Goal: Information Seeking & Learning: Check status

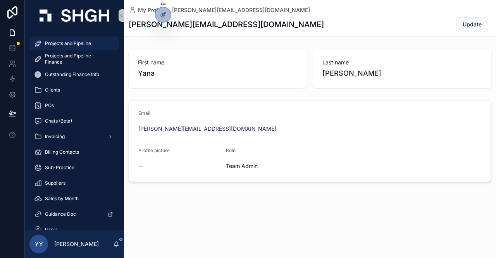
click at [84, 42] on span "Projects and Pipeline" at bounding box center [68, 43] width 46 height 6
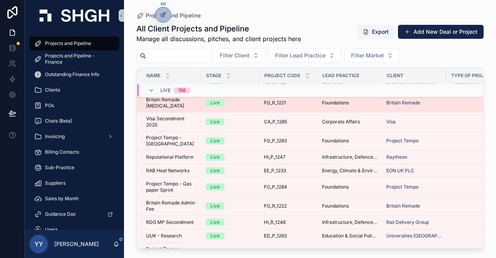
scroll to position [155, 0]
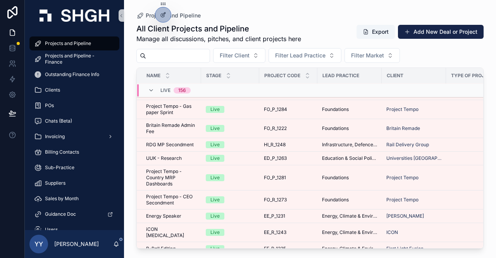
drag, startPoint x: 174, startPoint y: 54, endPoint x: 173, endPoint y: 59, distance: 5.1
click at [174, 54] on input "scrollable content" at bounding box center [178, 55] width 64 height 11
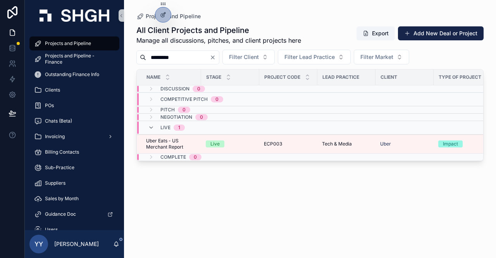
type input "*********"
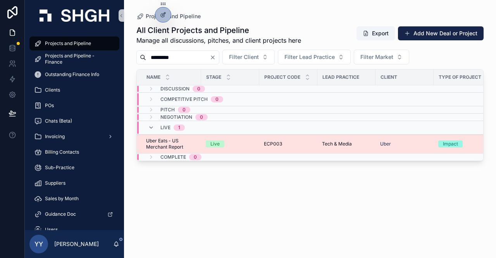
click at [297, 141] on div "ECP003 ECP003" at bounding box center [288, 144] width 49 height 6
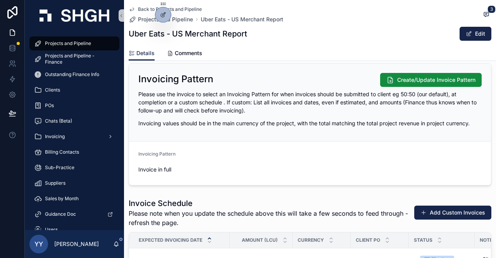
scroll to position [969, 0]
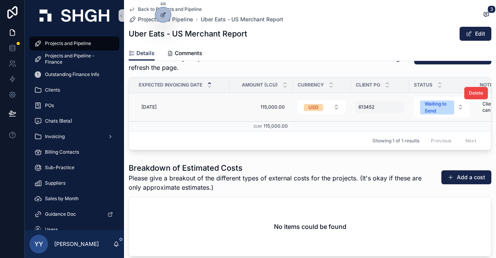
click at [382, 108] on div "613452 613452" at bounding box center [379, 107] width 49 height 12
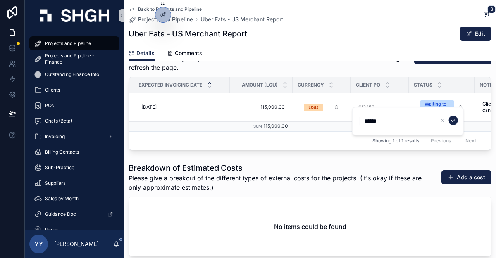
drag, startPoint x: 378, startPoint y: 120, endPoint x: 358, endPoint y: 124, distance: 20.5
click at [358, 124] on div "******" at bounding box center [408, 121] width 112 height 29
click at [405, 205] on div "No items could be found" at bounding box center [310, 226] width 362 height 59
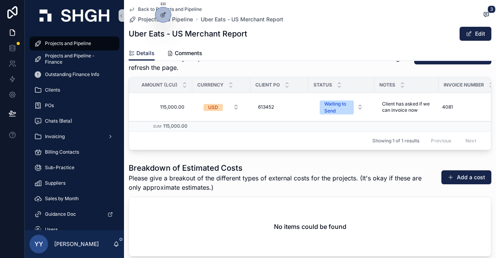
scroll to position [0, 112]
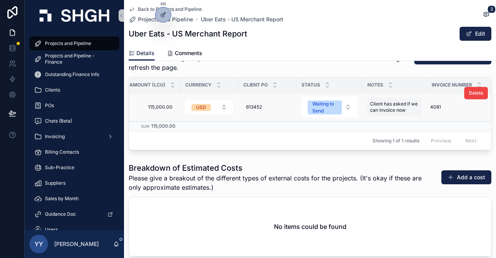
click at [403, 113] on span "Client has asked if we can invoice now" at bounding box center [394, 107] width 49 height 12
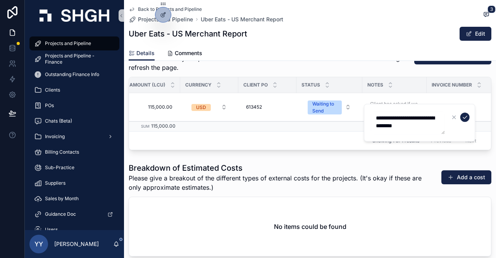
drag, startPoint x: 395, startPoint y: 123, endPoint x: 374, endPoint y: 117, distance: 21.7
click at [374, 117] on textarea "**********" at bounding box center [408, 122] width 74 height 23
click at [464, 118] on icon "scrollable content" at bounding box center [465, 117] width 6 height 6
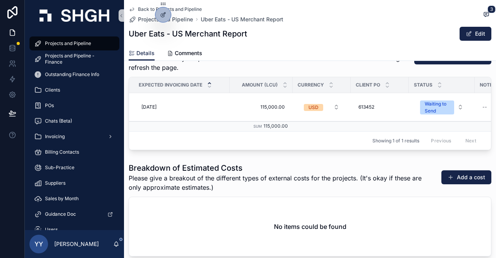
scroll to position [853, 0]
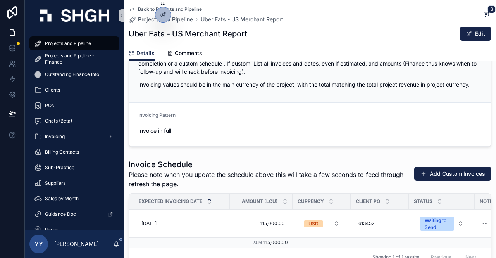
click at [278, 121] on form "Invoicing Pattern Invoice in full" at bounding box center [310, 124] width 362 height 43
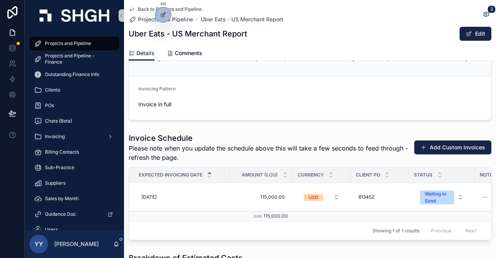
scroll to position [892, 0]
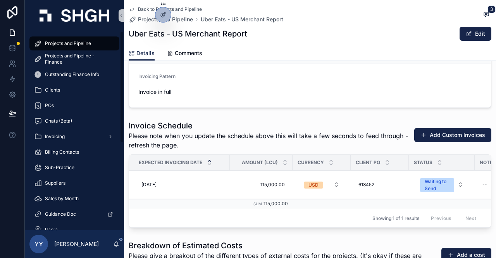
click at [57, 43] on span "Projects and Pipeline" at bounding box center [68, 43] width 46 height 6
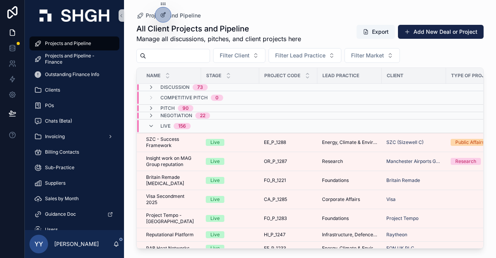
click at [182, 57] on input "scrollable content" at bounding box center [178, 55] width 64 height 11
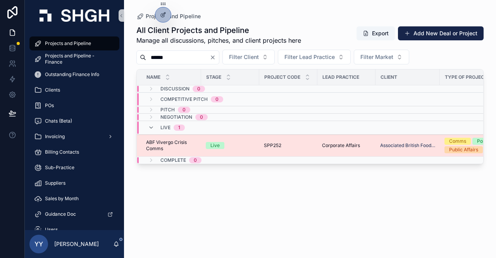
type input "******"
click at [236, 145] on div "Live" at bounding box center [230, 145] width 49 height 7
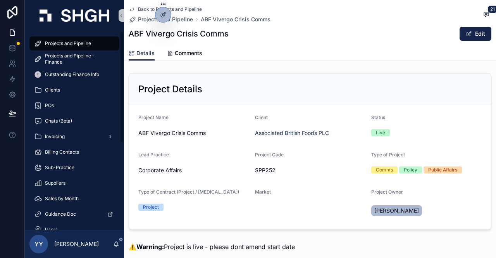
click at [82, 42] on span "Projects and Pipeline" at bounding box center [68, 43] width 46 height 6
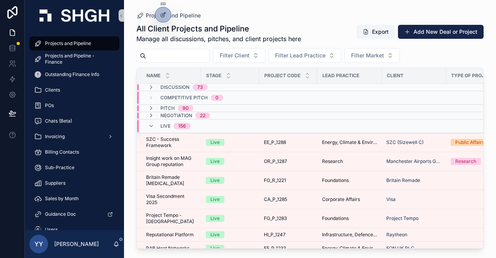
click at [167, 43] on div "All Client Projects and Pipeline Manage all discussions, pitches, and client pr…" at bounding box center [309, 134] width 347 height 230
drag, startPoint x: 167, startPoint y: 56, endPoint x: 166, endPoint y: 62, distance: 5.6
click at [167, 56] on input "scrollable content" at bounding box center [178, 55] width 64 height 11
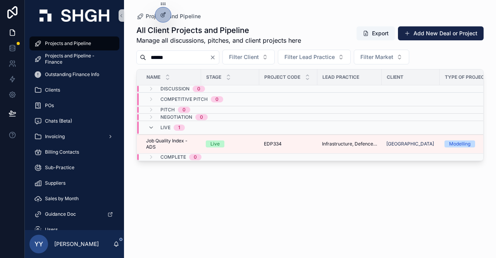
type input "******"
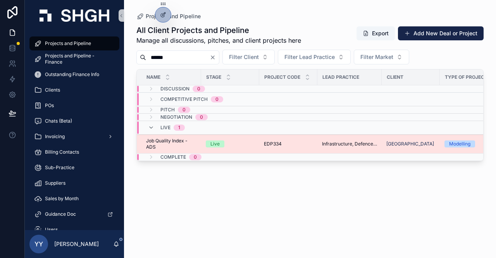
click at [258, 144] on td "Live" at bounding box center [230, 144] width 58 height 19
click at [299, 144] on div "EDP334 EDP334" at bounding box center [288, 144] width 49 height 6
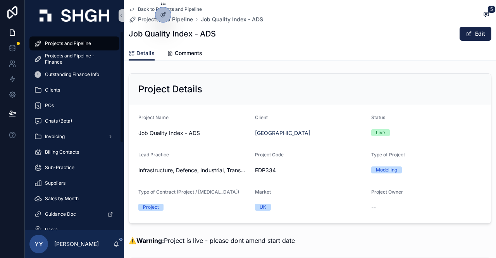
click at [59, 43] on span "Projects and Pipeline" at bounding box center [68, 43] width 46 height 6
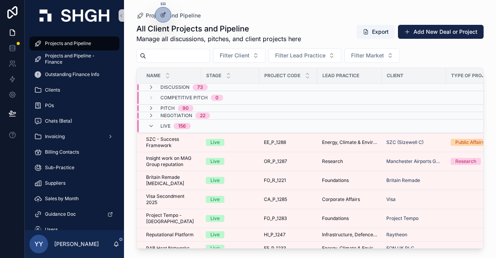
click at [190, 67] on div "All Client Projects and Pipeline Manage all discussions, pitches, and client pr…" at bounding box center [309, 134] width 347 height 230
click at [188, 57] on input "scrollable content" at bounding box center [178, 55] width 64 height 11
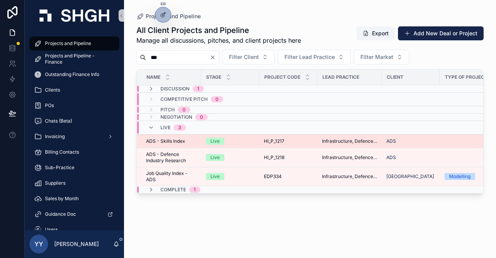
type input "***"
click at [247, 140] on div "Live" at bounding box center [230, 141] width 49 height 7
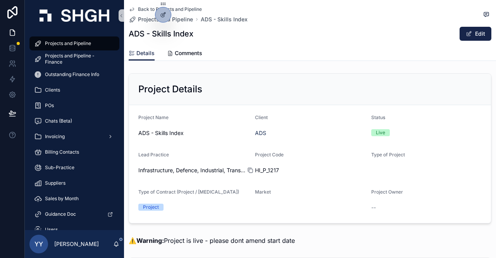
click at [249, 169] on icon "scrollable content" at bounding box center [250, 170] width 3 height 3
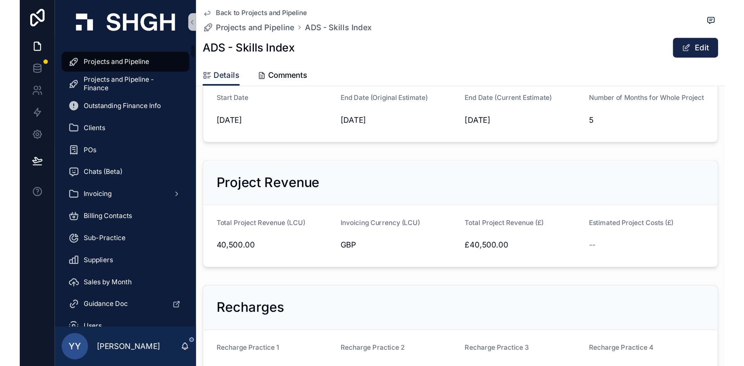
scroll to position [233, 0]
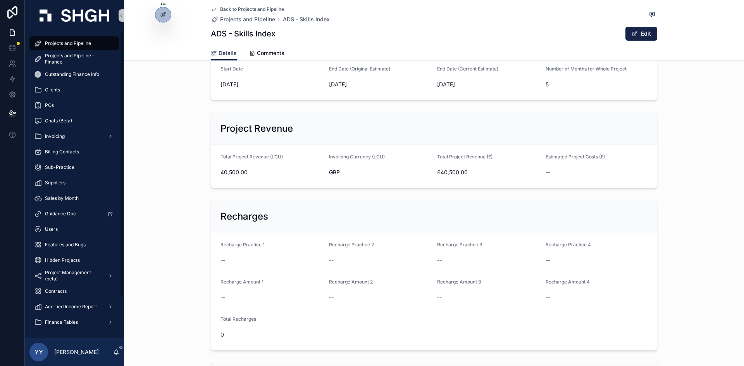
drag, startPoint x: 55, startPoint y: 45, endPoint x: 180, endPoint y: 71, distance: 128.3
click at [55, 45] on span "Projects and Pipeline" at bounding box center [68, 43] width 46 height 6
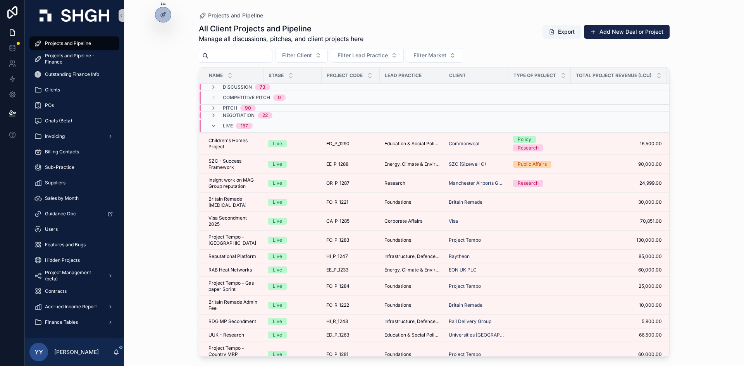
paste input "*********"
type input "*********"
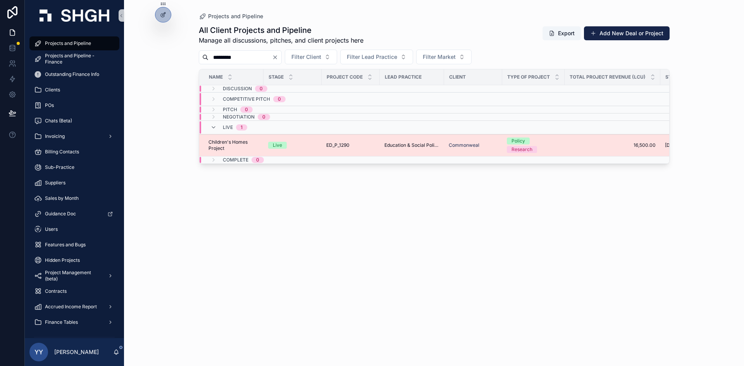
click at [358, 146] on div "ED_P_1290 ED_P_1290" at bounding box center [350, 145] width 49 height 6
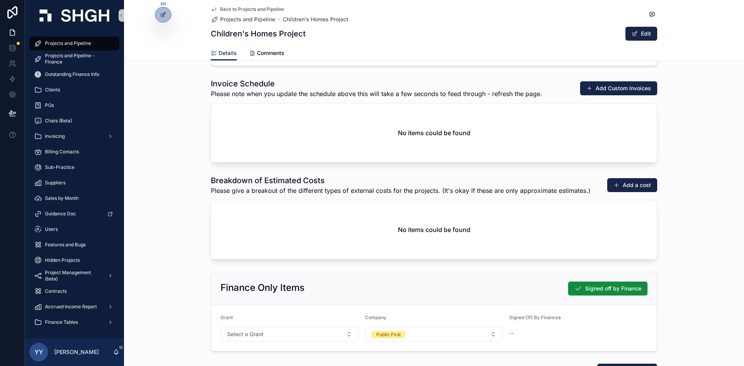
scroll to position [930, 0]
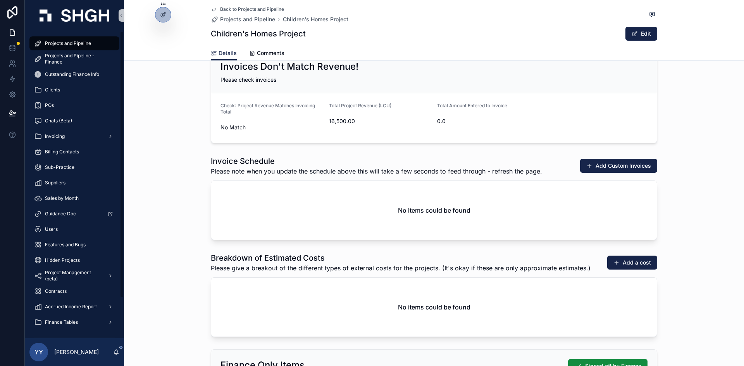
click at [68, 45] on span "Projects and Pipeline" at bounding box center [68, 43] width 46 height 6
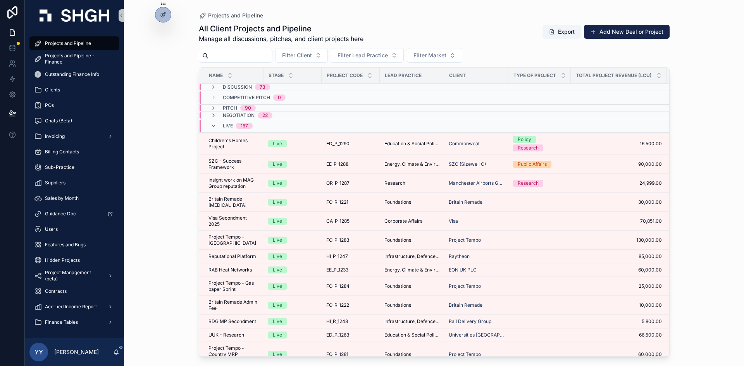
click at [496, 30] on button "Add New Deal or Project" at bounding box center [627, 32] width 86 height 14
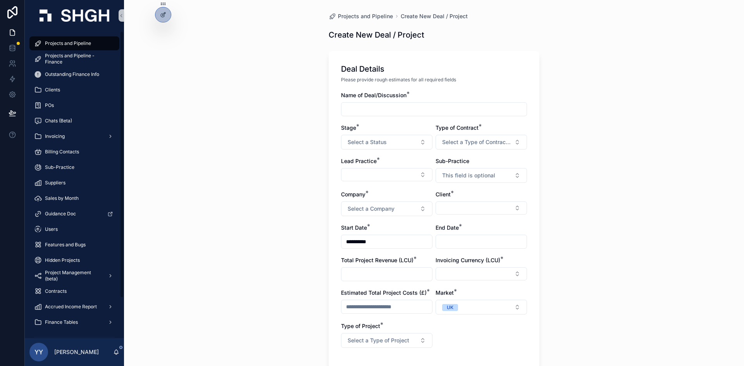
click at [64, 42] on span "Projects and Pipeline" at bounding box center [68, 43] width 46 height 6
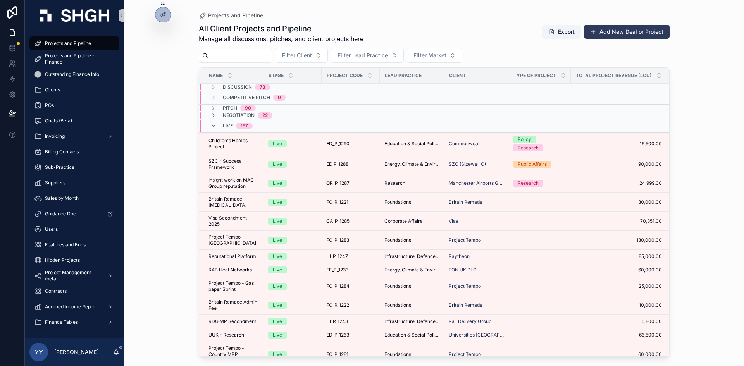
click at [496, 36] on button "Add New Deal or Project" at bounding box center [627, 32] width 86 height 14
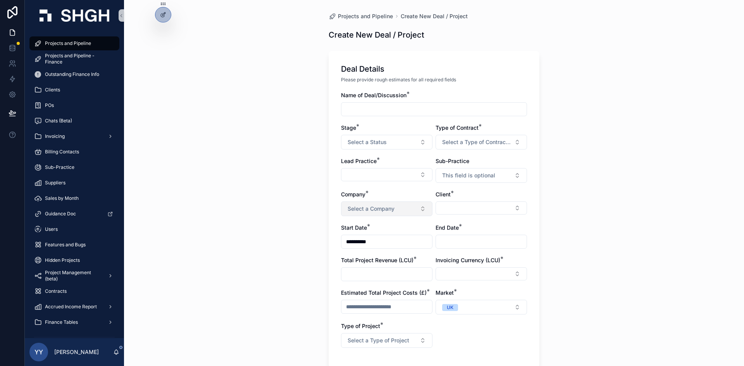
click at [385, 212] on span "Select a Company" at bounding box center [371, 209] width 47 height 8
click at [283, 178] on div "**********" at bounding box center [434, 183] width 620 height 366
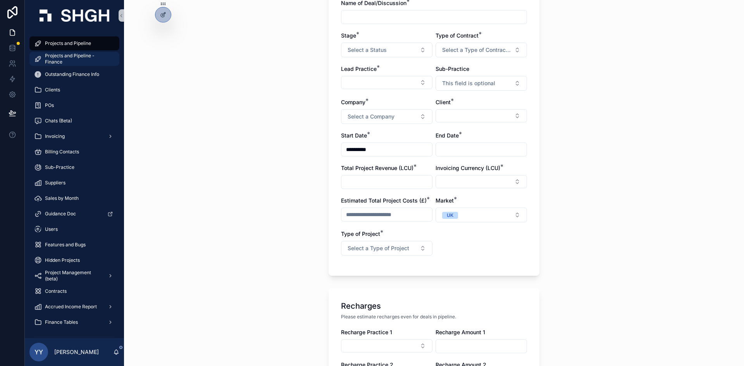
scroll to position [39, 0]
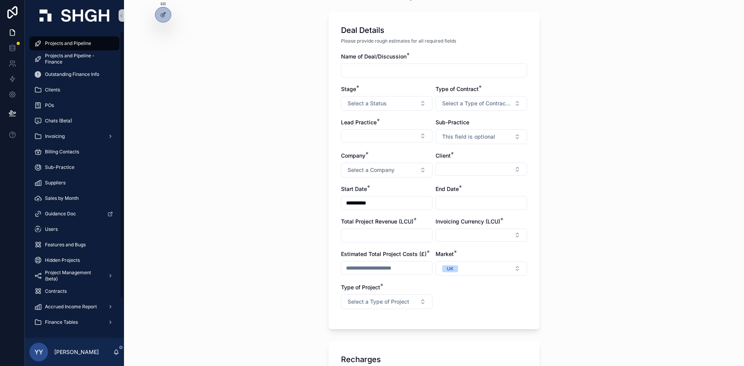
click at [55, 45] on span "Projects and Pipeline" at bounding box center [68, 43] width 46 height 6
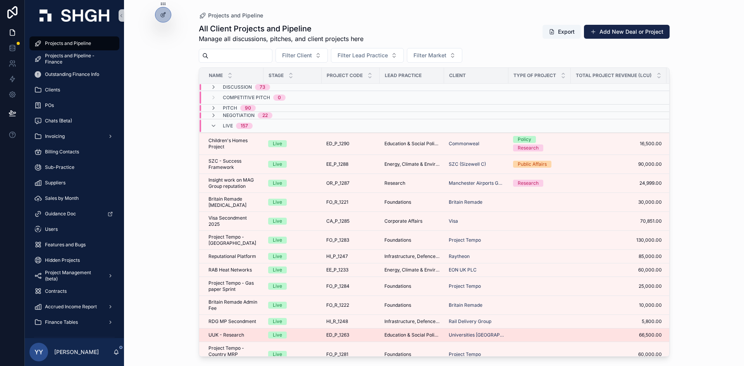
click at [350, 257] on div "ED_P_1263 ED_P_1263" at bounding box center [350, 335] width 49 height 6
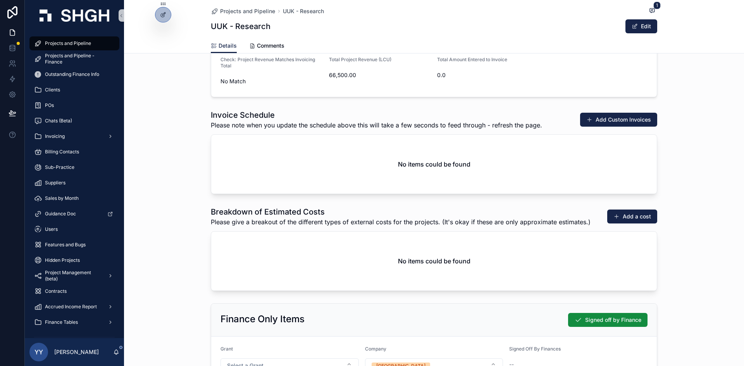
scroll to position [1163, 0]
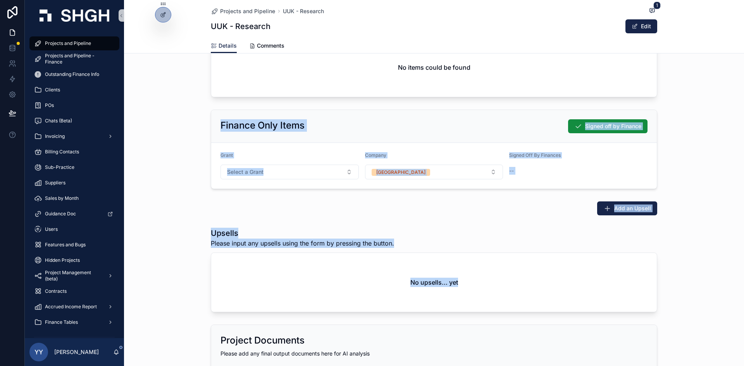
drag, startPoint x: 738, startPoint y: 279, endPoint x: 743, endPoint y: 76, distance: 202.8
click at [496, 76] on div "Projects and Pipeline UUK - Research 1 UUK - Research Edit Details Details Comm…" at bounding box center [434, 183] width 620 height 366
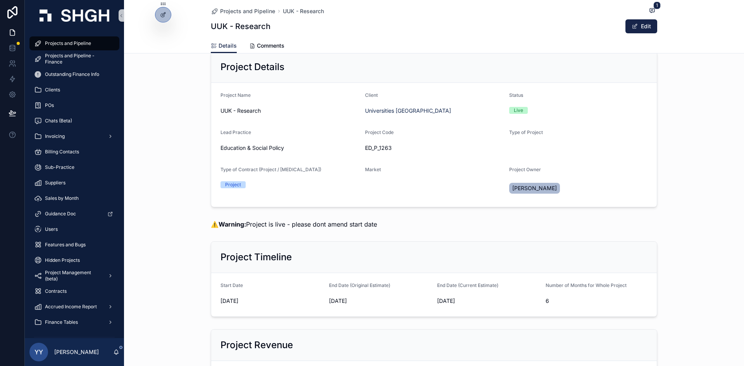
scroll to position [13, 0]
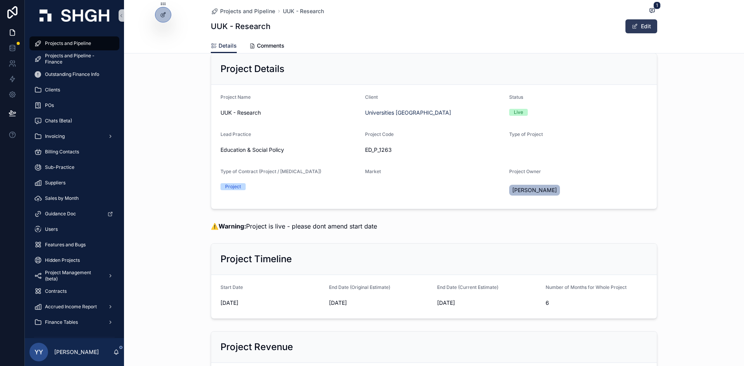
click at [496, 27] on button "Edit" at bounding box center [642, 26] width 32 height 14
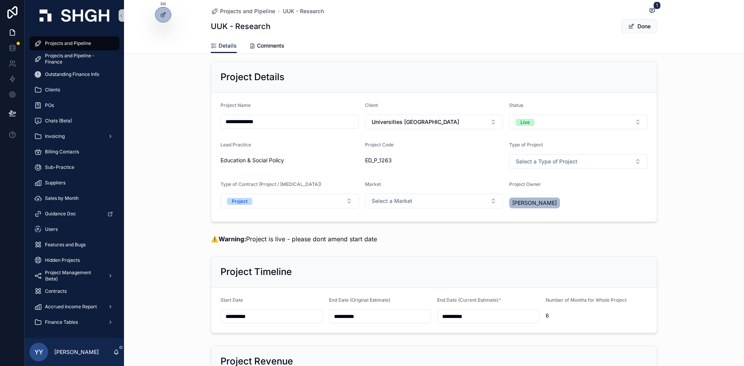
scroll to position [0, 0]
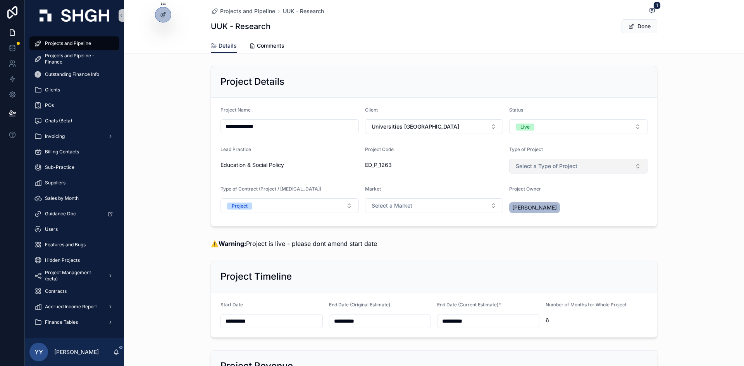
click at [496, 166] on span "Select a Type of Project" at bounding box center [547, 166] width 62 height 8
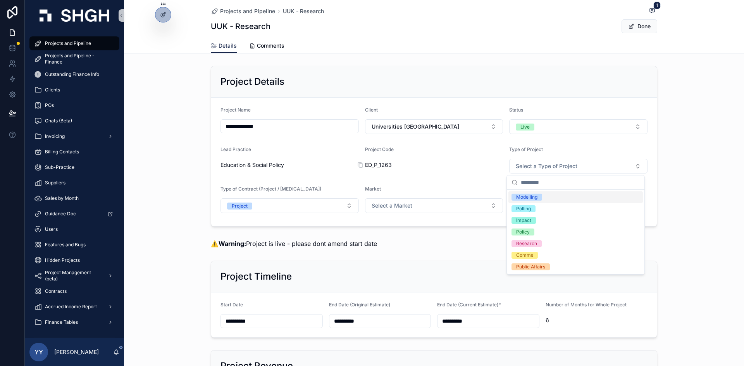
click at [472, 166] on span "ED_P_1263" at bounding box center [434, 165] width 138 height 8
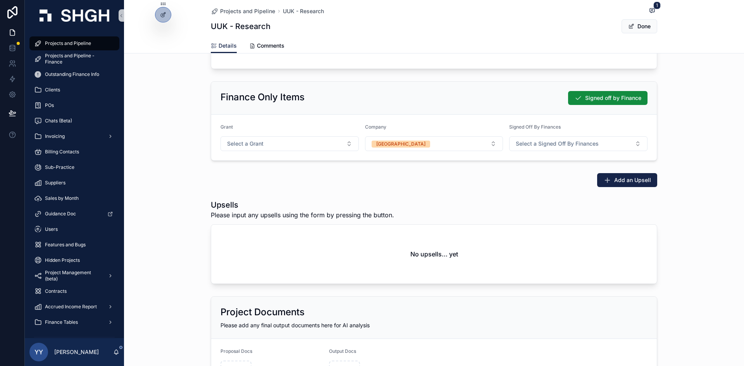
scroll to position [1260, 0]
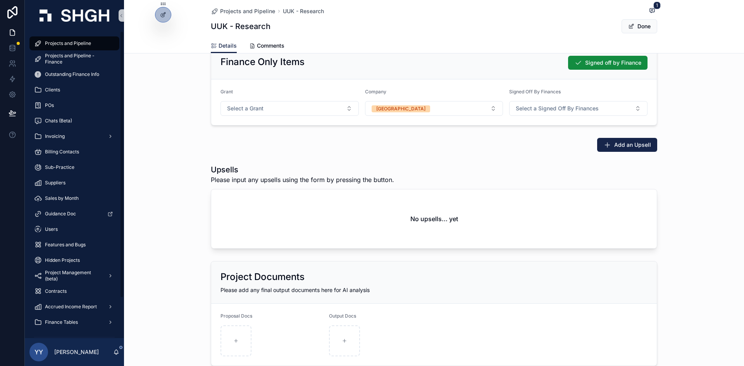
click at [60, 45] on span "Projects and Pipeline" at bounding box center [68, 43] width 46 height 6
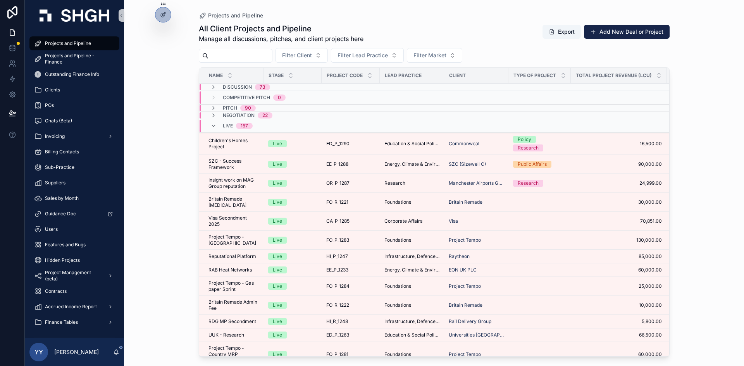
click at [266, 58] on input "scrollable content" at bounding box center [241, 55] width 64 height 11
type input "******"
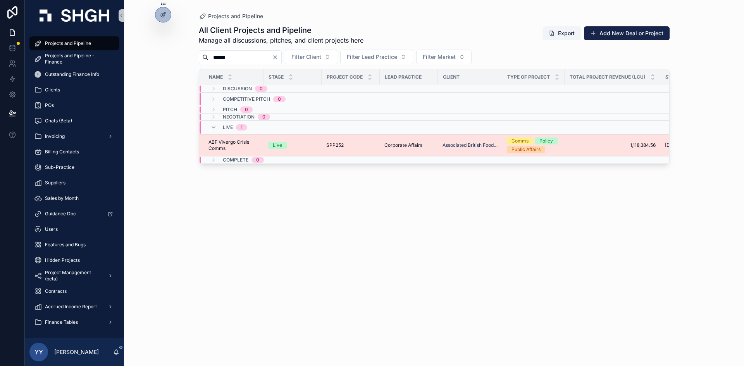
click at [304, 146] on div "Live" at bounding box center [292, 145] width 49 height 7
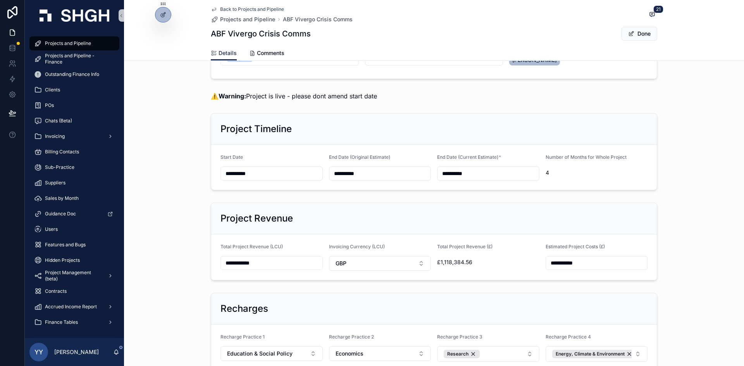
scroll to position [233, 0]
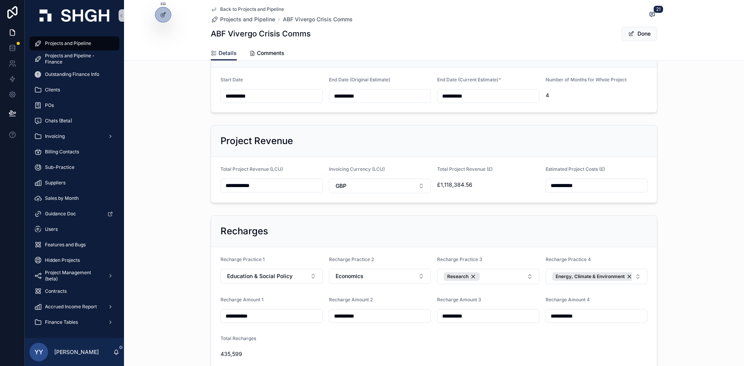
click at [496, 93] on div "**********" at bounding box center [434, 74] width 620 height 83
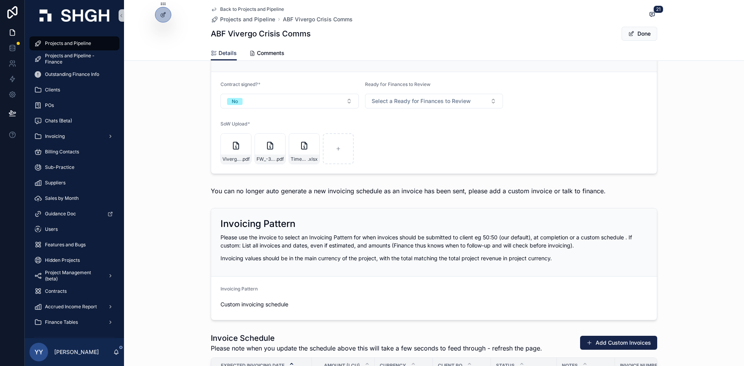
scroll to position [775, 0]
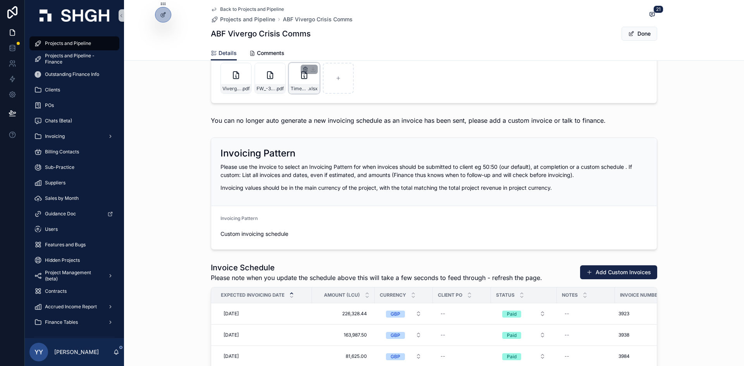
click at [305, 67] on icon "scrollable content" at bounding box center [306, 67] width 2 height 1
click at [317, 55] on icon "scrollable content" at bounding box center [319, 55] width 6 height 6
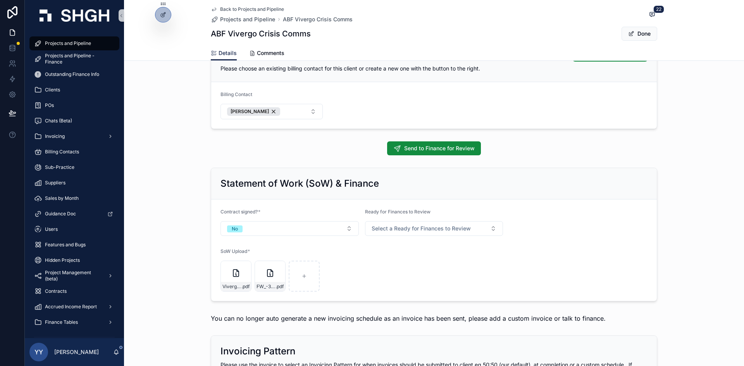
scroll to position [527, 0]
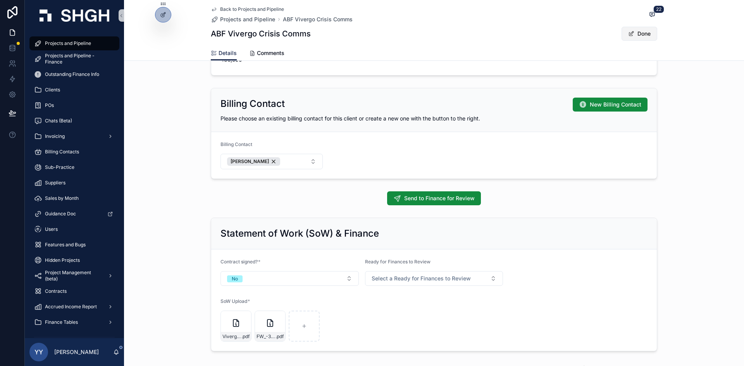
click at [496, 38] on button "Done" at bounding box center [640, 34] width 36 height 14
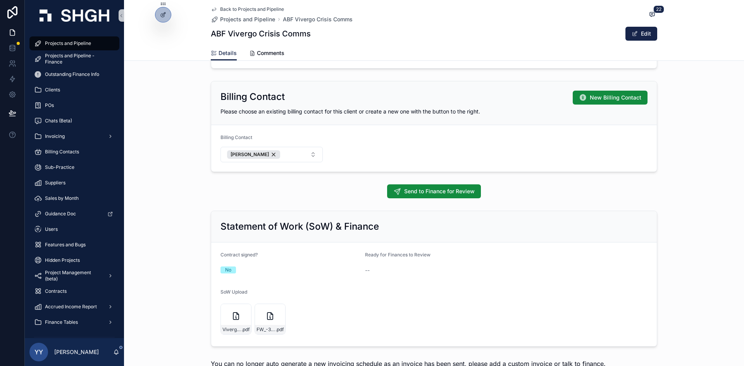
scroll to position [522, 0]
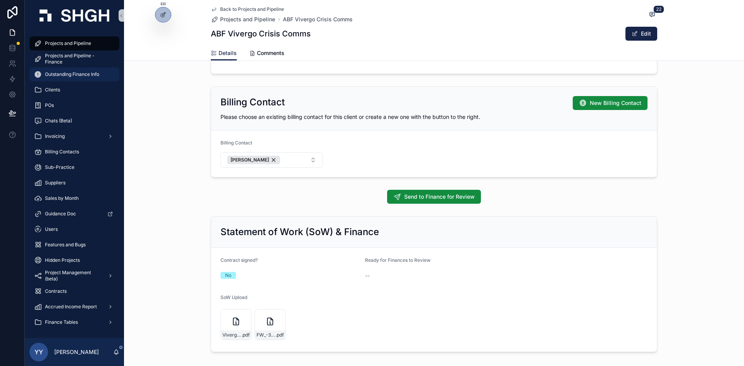
click at [65, 76] on span "Outstanding Finance Info" at bounding box center [72, 74] width 54 height 6
